Goal: Find contact information: Obtain details needed to contact an individual or organization

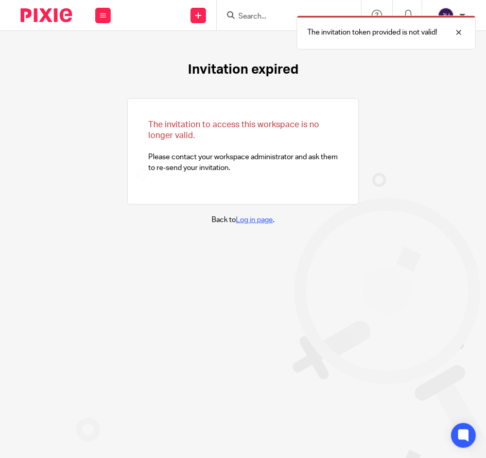
click at [248, 220] on link "Log in page" at bounding box center [254, 219] width 37 height 7
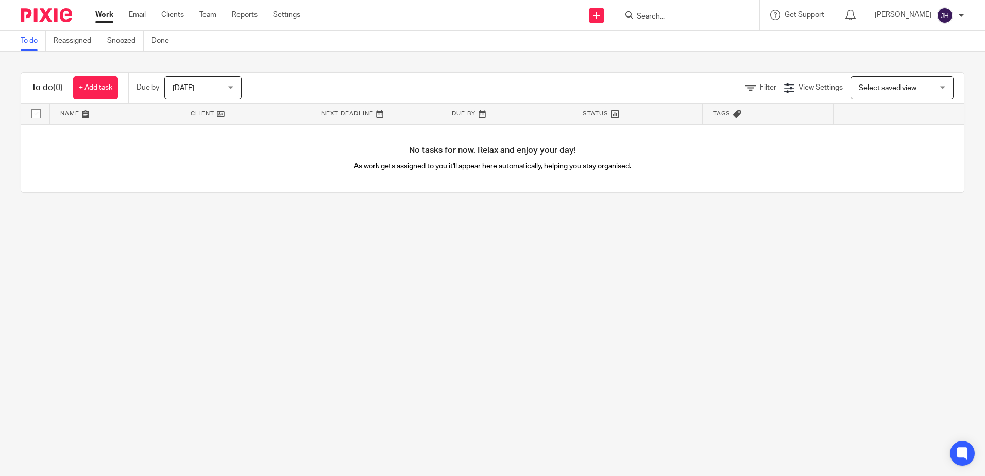
click at [486, 19] on input "Search" at bounding box center [682, 16] width 93 height 9
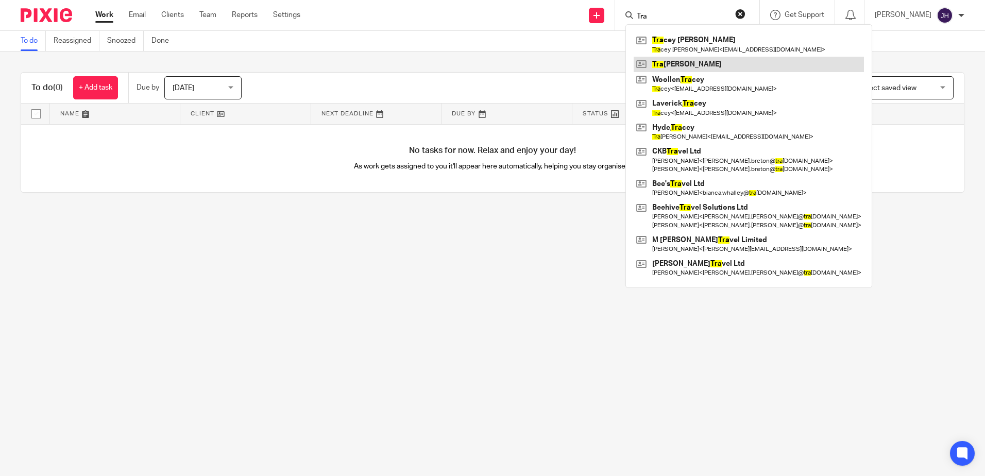
type input "Tra"
click at [486, 60] on link at bounding box center [749, 64] width 230 height 15
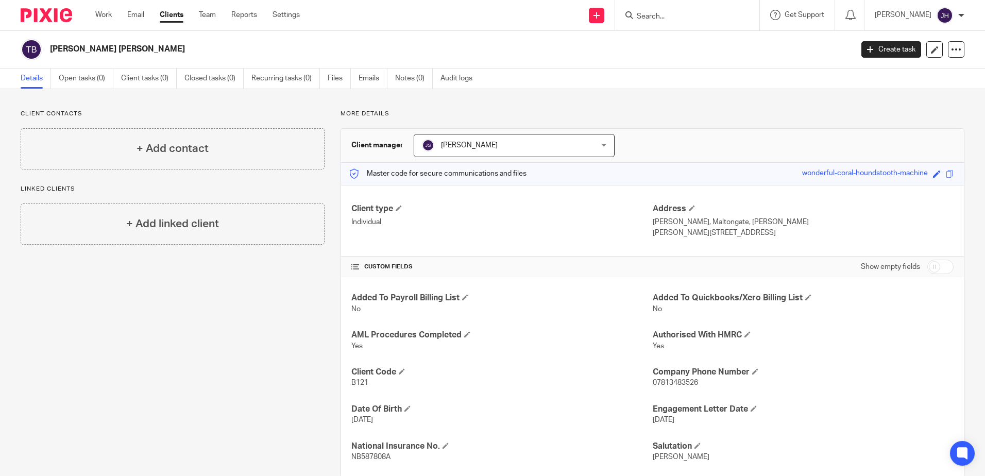
click at [695, 15] on input "Search" at bounding box center [682, 16] width 93 height 9
type input "Martin t"
click at [708, 47] on link at bounding box center [707, 44] width 146 height 24
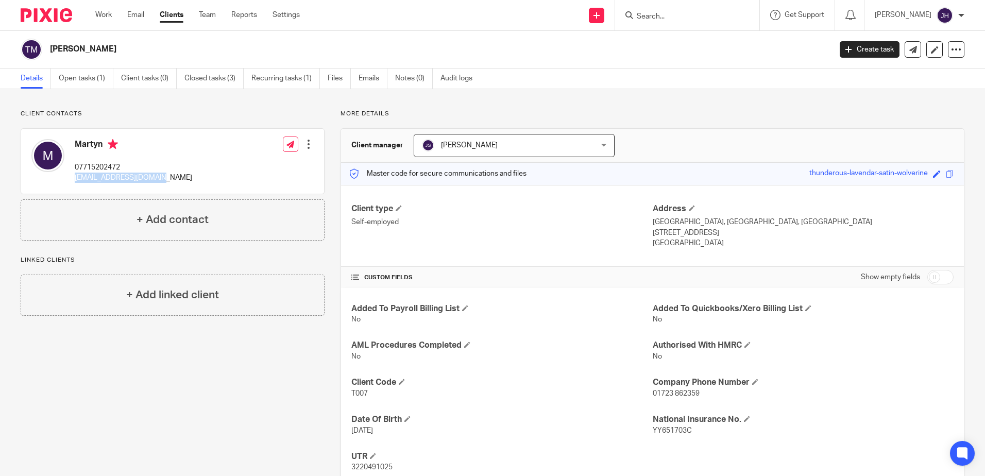
drag, startPoint x: 74, startPoint y: 178, endPoint x: 157, endPoint y: 185, distance: 83.2
click at [157, 185] on div "Martyn 07715202472 [EMAIL_ADDRESS][DOMAIN_NAME] Edit contact Create client from…" at bounding box center [172, 161] width 303 height 65
copy p "[EMAIL_ADDRESS][DOMAIN_NAME]"
